Goal: Information Seeking & Learning: Learn about a topic

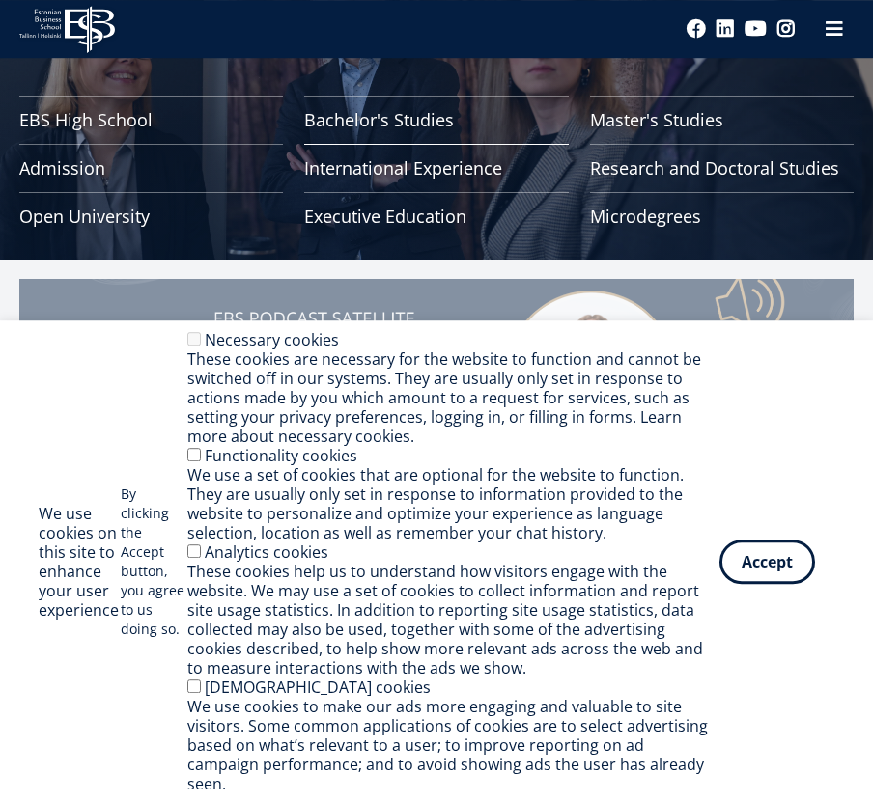
scroll to position [170, 0]
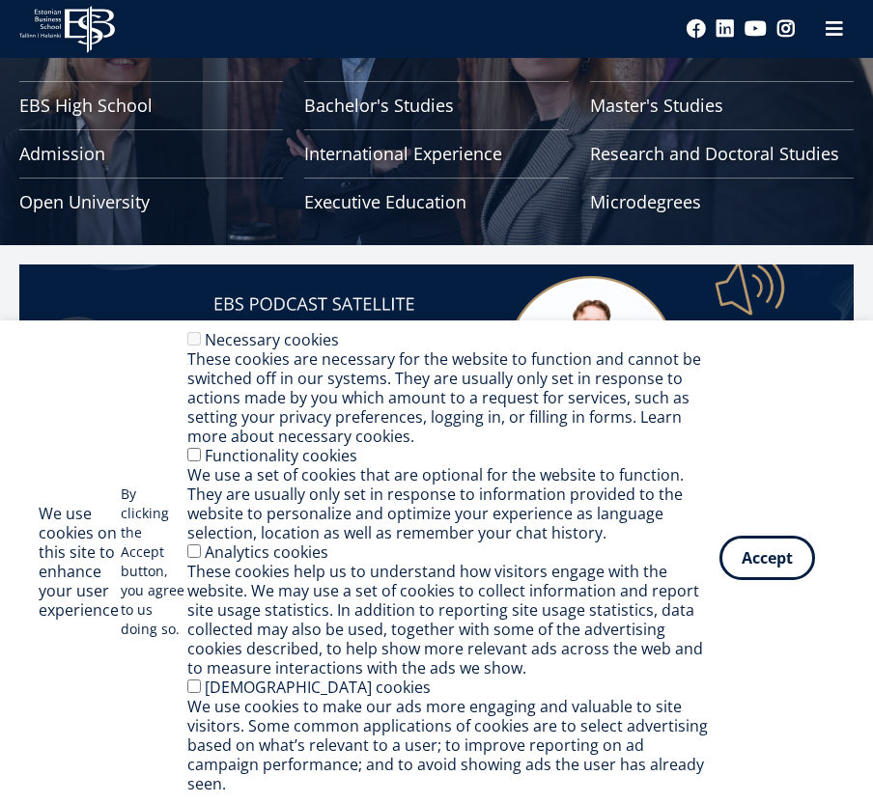
click at [767, 580] on button "Accept" at bounding box center [767, 558] width 96 height 44
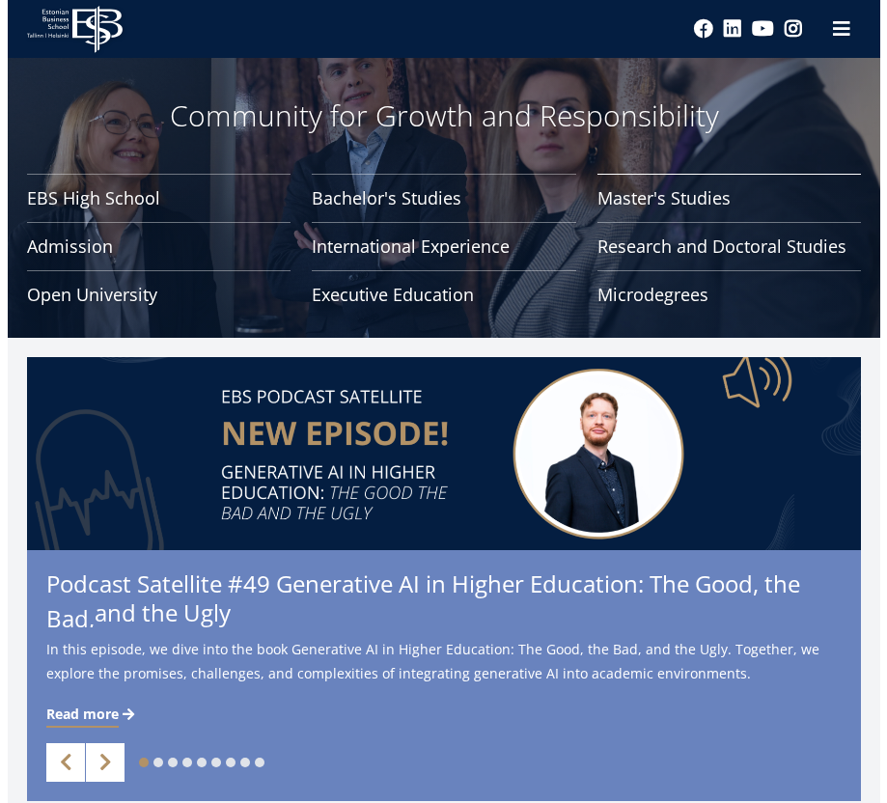
scroll to position [0, 0]
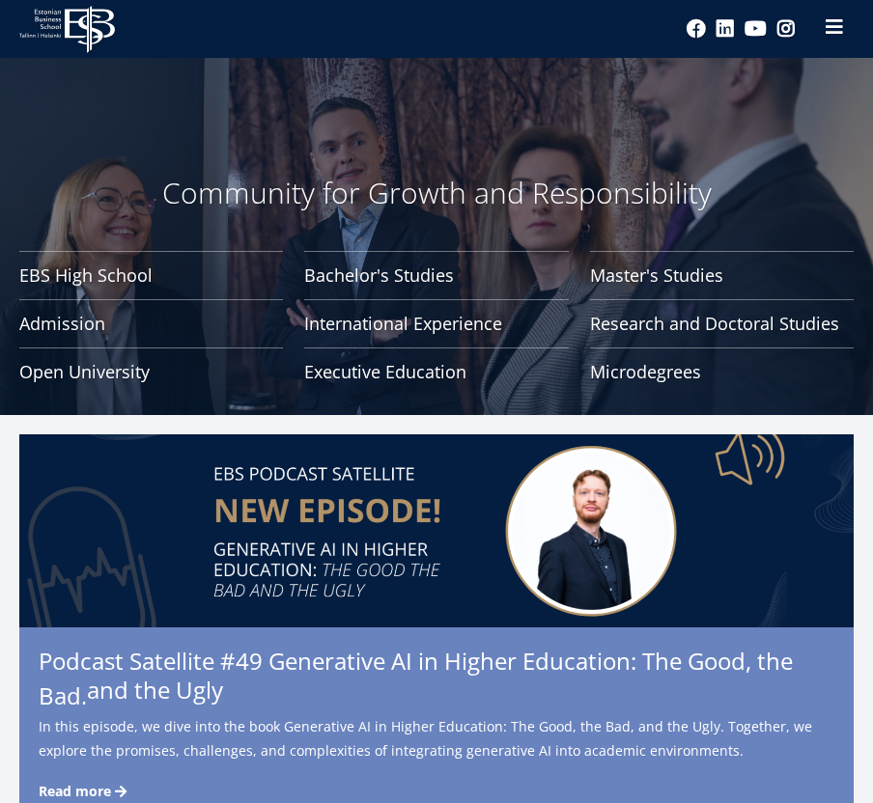
click at [839, 29] on span at bounding box center [834, 26] width 19 height 19
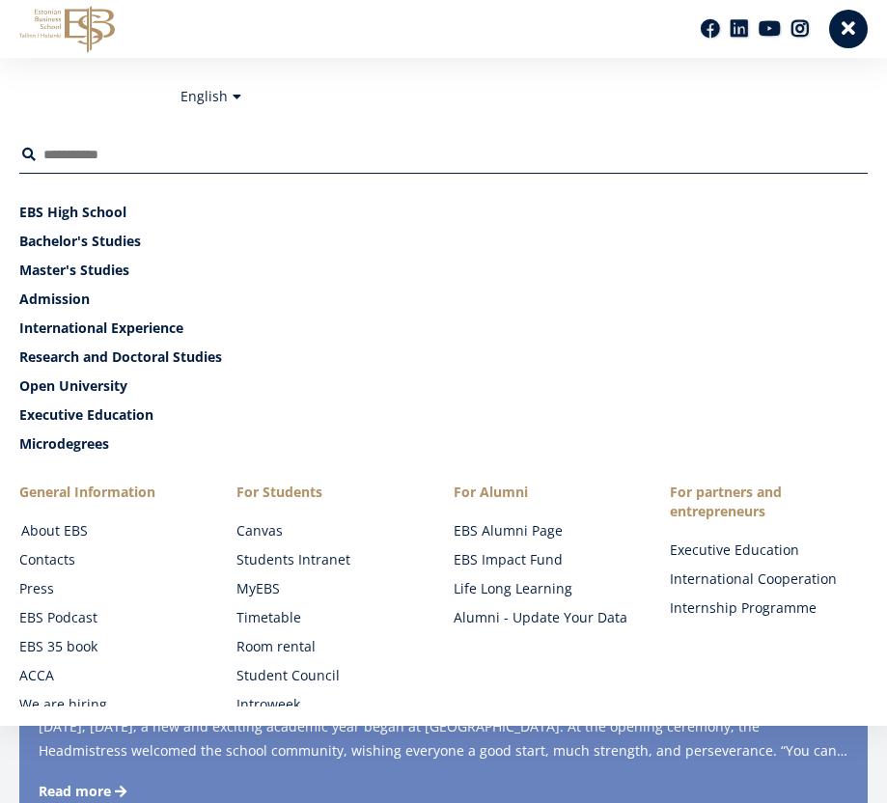
click at [78, 533] on link "About EBS" at bounding box center [120, 530] width 198 height 19
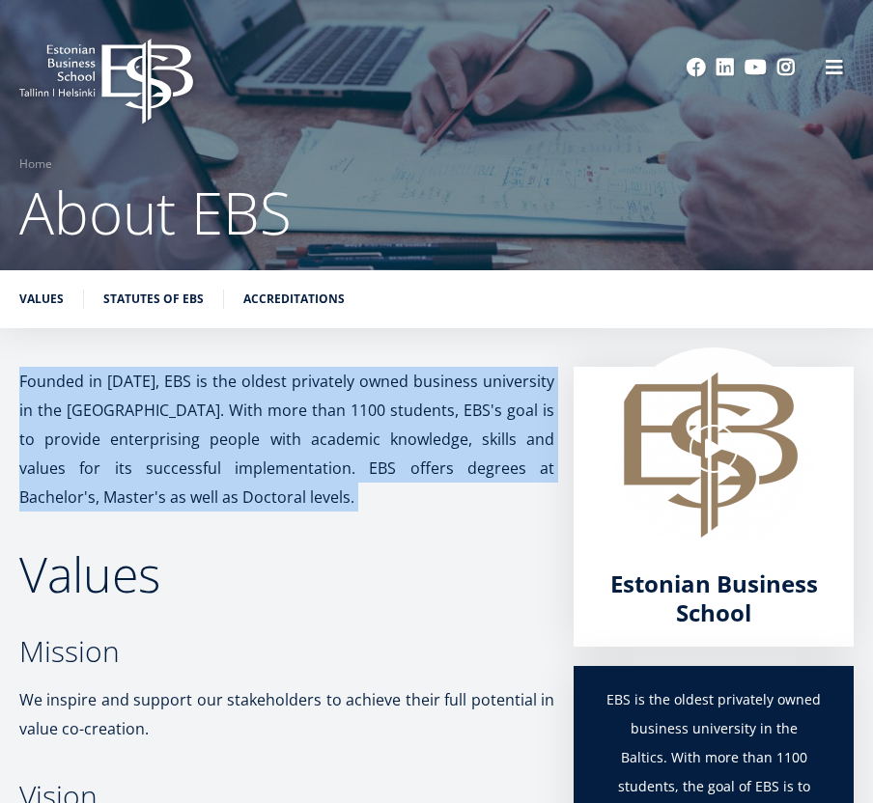
drag, startPoint x: 23, startPoint y: 379, endPoint x: 480, endPoint y: 507, distance: 474.5
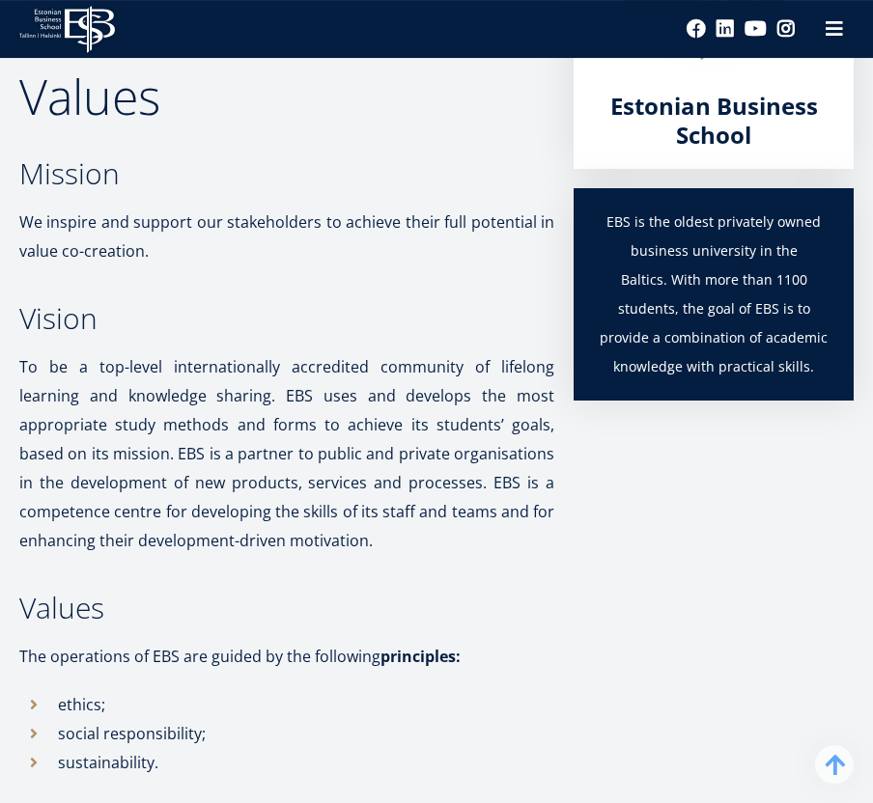
scroll to position [494, 0]
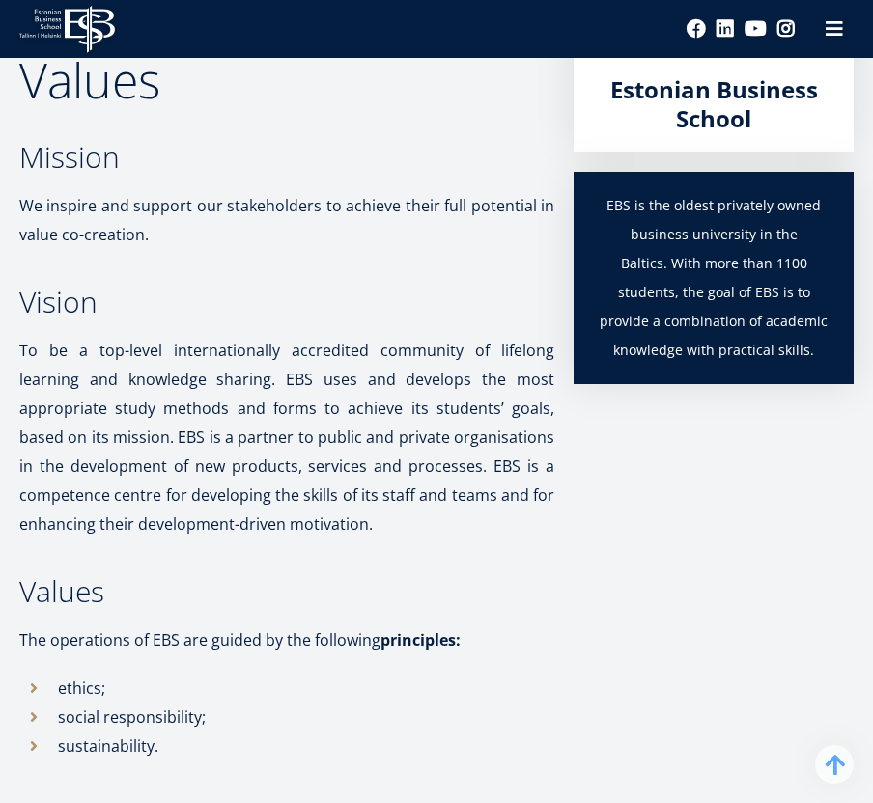
copy p "Founded in 1988, EBS is the oldest privately owned business university in the B…"
drag, startPoint x: 222, startPoint y: 396, endPoint x: 430, endPoint y: 524, distance: 244.1
copy p "To be a top-level internationally accredited community of lifelong learning and…"
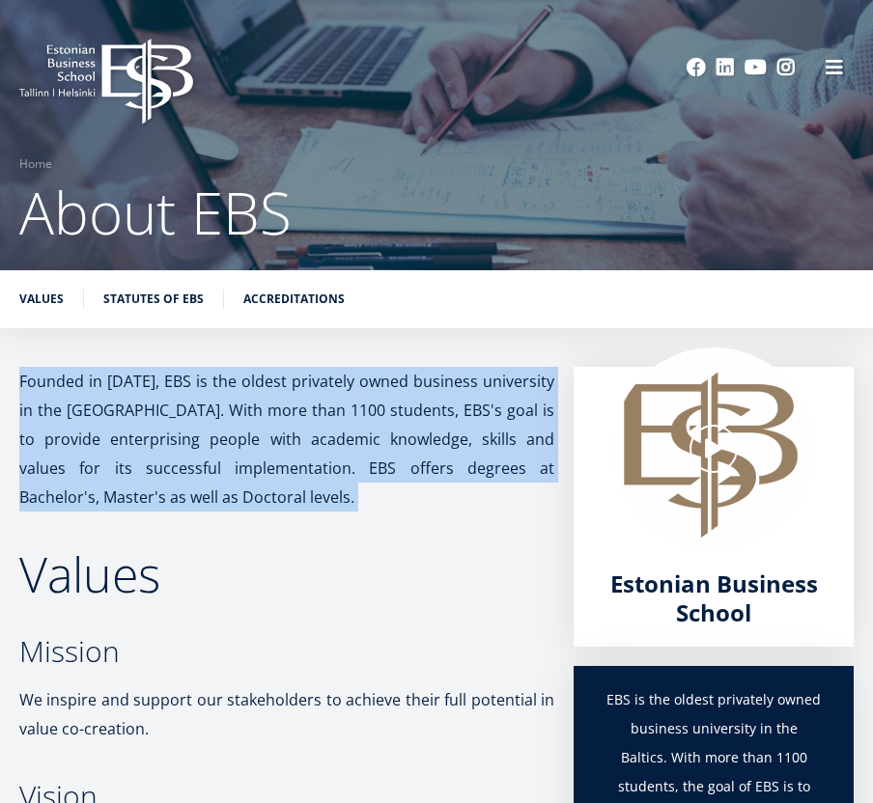
scroll to position [0, 0]
